Goal: Obtain resource: Download file/media

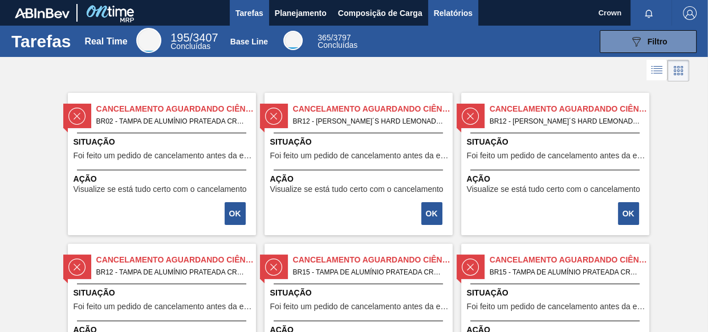
click at [441, 0] on body "Tarefas Planejamento Composição de Carga Relatórios Crown Marcar todas como lid…" at bounding box center [354, 0] width 708 height 0
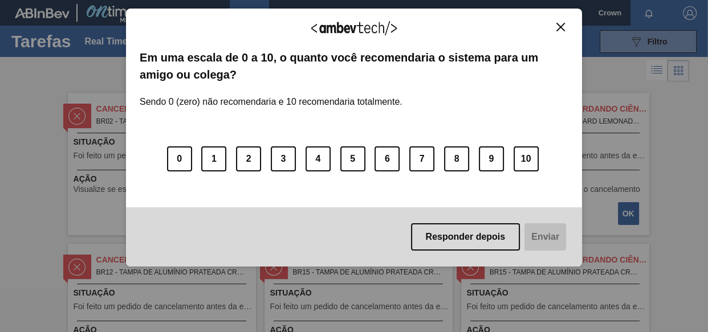
click at [555, 34] on div "Agradecemos seu feedback!" at bounding box center [354, 35] width 429 height 27
drag, startPoint x: 555, startPoint y: 21, endPoint x: 558, endPoint y: 42, distance: 21.3
click at [555, 21] on div "Agradecemos seu feedback! Em uma escala de 0 a 10, o quanto você recomendaria o…" at bounding box center [354, 138] width 456 height 259
click at [560, 26] on img "Close" at bounding box center [560, 27] width 9 height 9
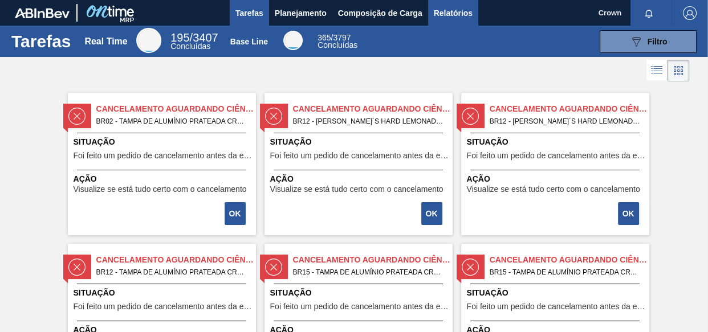
click at [457, 6] on span "Relatórios" at bounding box center [453, 13] width 39 height 14
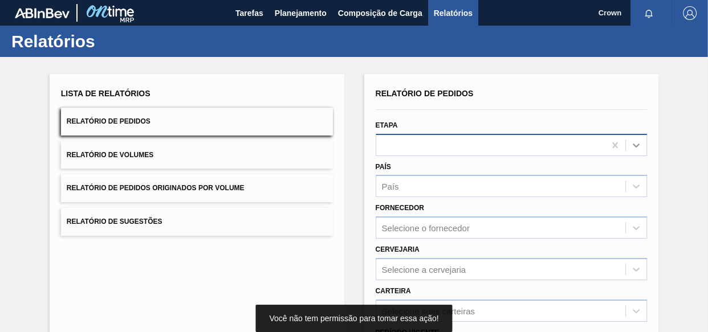
click at [638, 142] on icon at bounding box center [635, 145] width 11 height 11
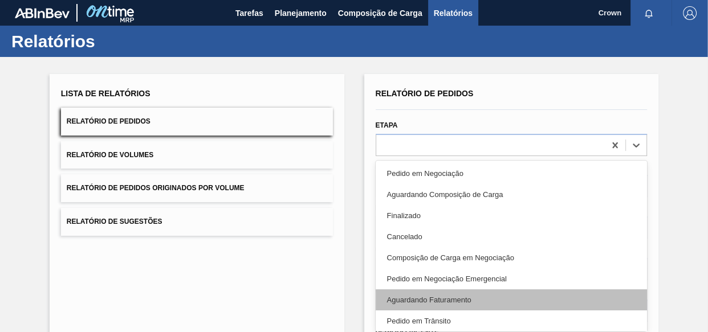
click at [444, 299] on div "Aguardando Faturamento" at bounding box center [512, 300] width 272 height 21
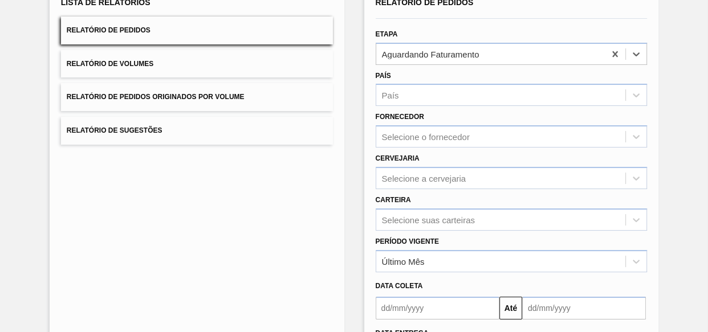
scroll to position [103, 0]
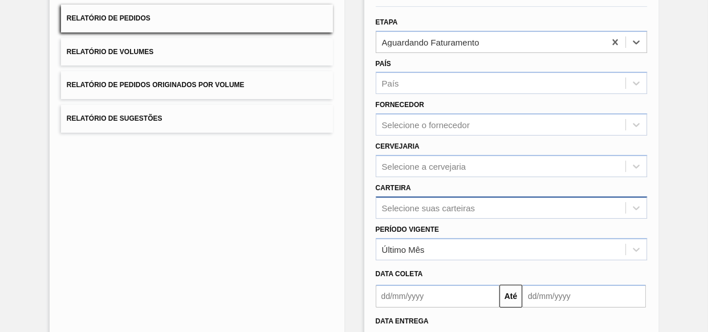
click at [439, 211] on div "Selecione suas carteiras" at bounding box center [512, 208] width 272 height 22
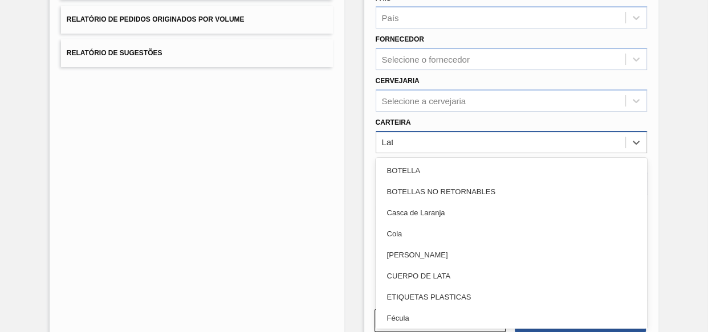
type input "Lata"
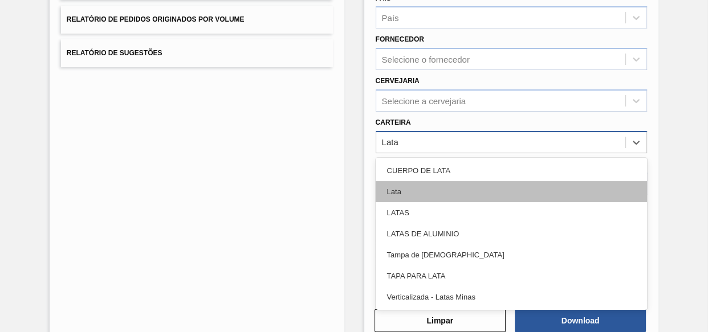
click at [399, 193] on div "Lata" at bounding box center [512, 191] width 272 height 21
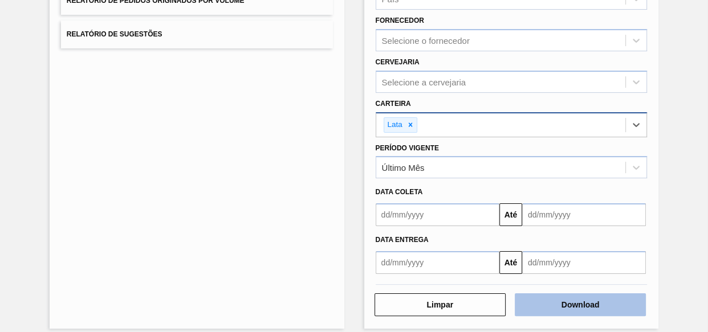
scroll to position [197, 0]
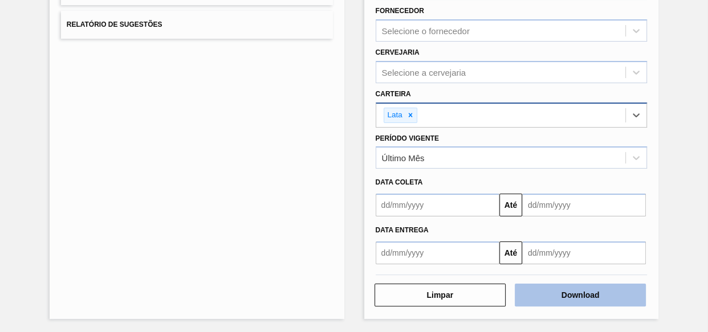
click at [552, 302] on button "Download" at bounding box center [580, 295] width 131 height 23
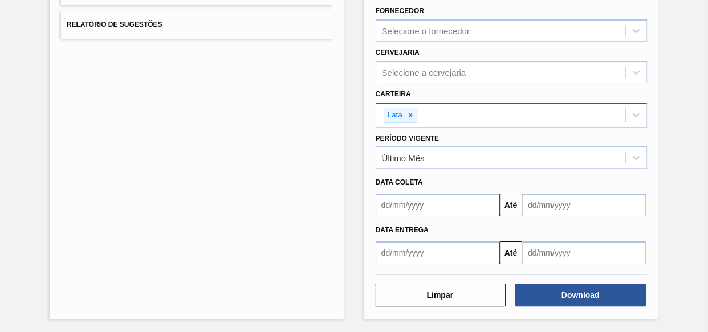
scroll to position [0, 0]
